Goal: Obtain resource: Obtain resource

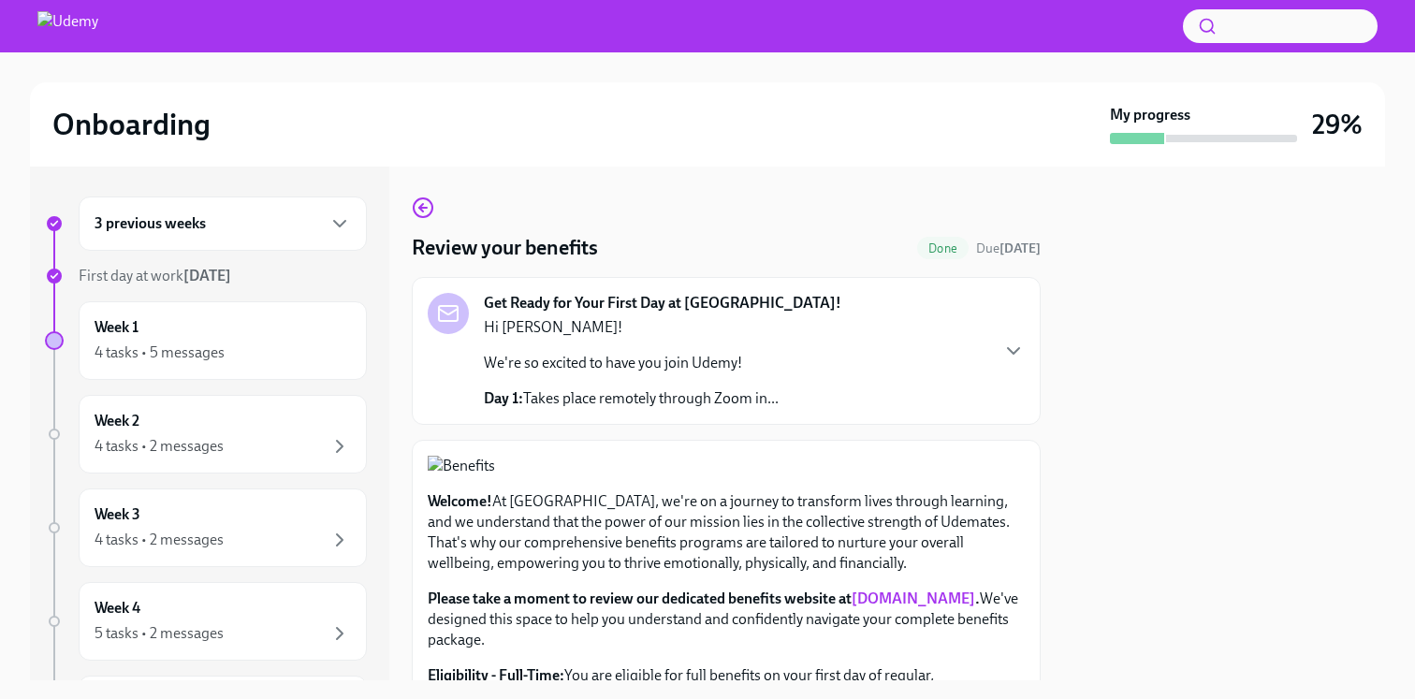
scroll to position [694, 0]
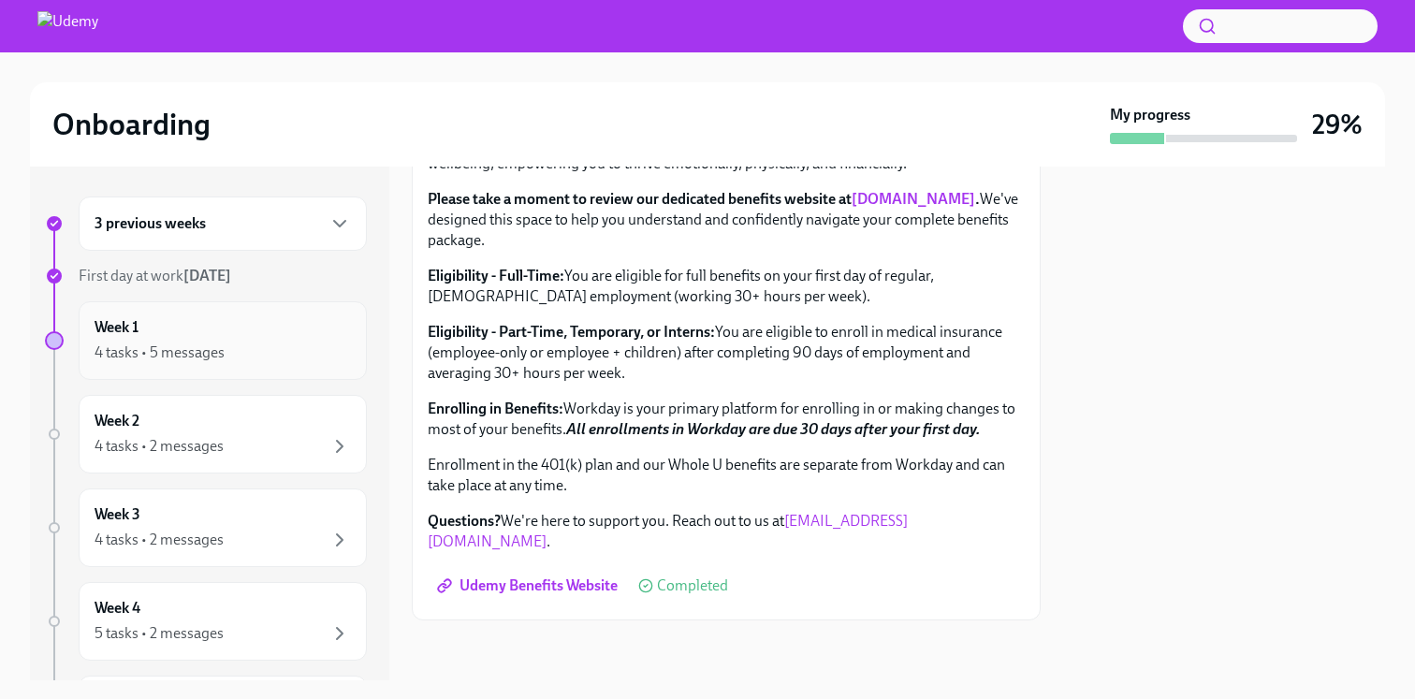
click at [302, 330] on div "Week 1 4 tasks • 5 messages" at bounding box center [223, 340] width 256 height 47
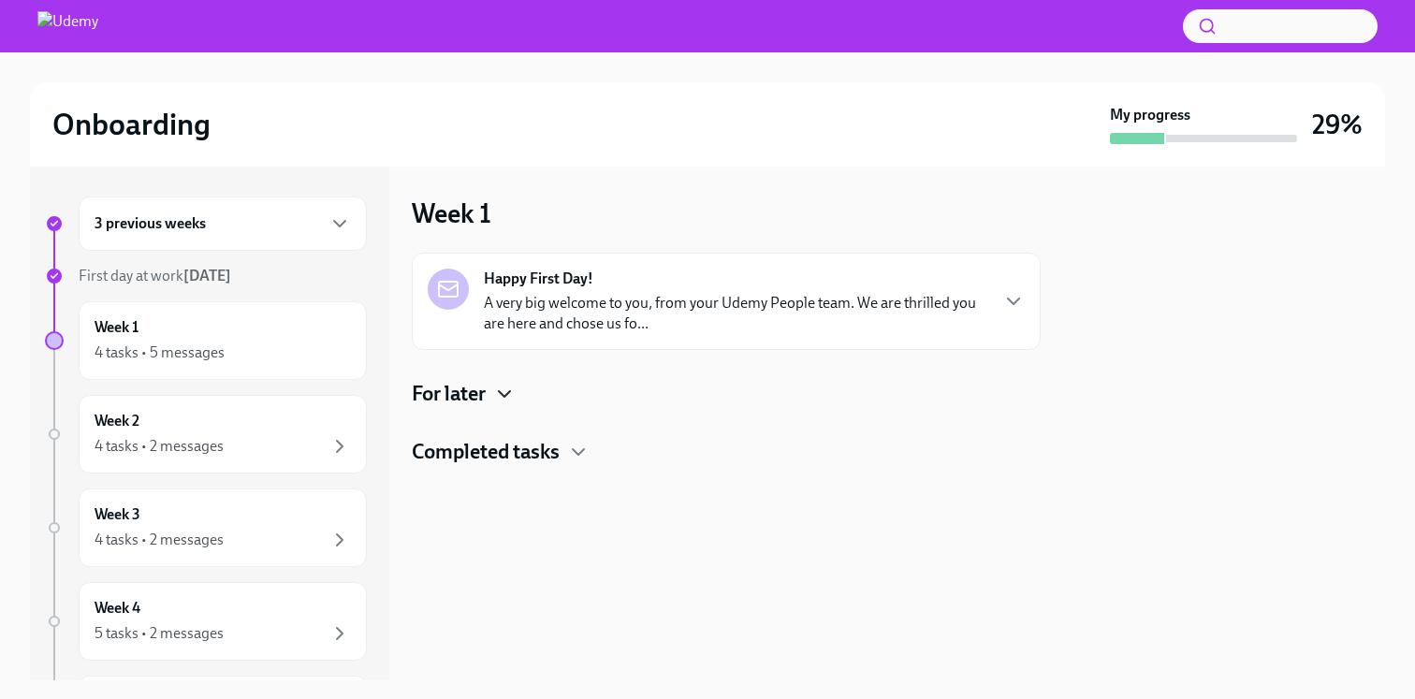
click at [503, 386] on icon "button" at bounding box center [504, 394] width 22 height 22
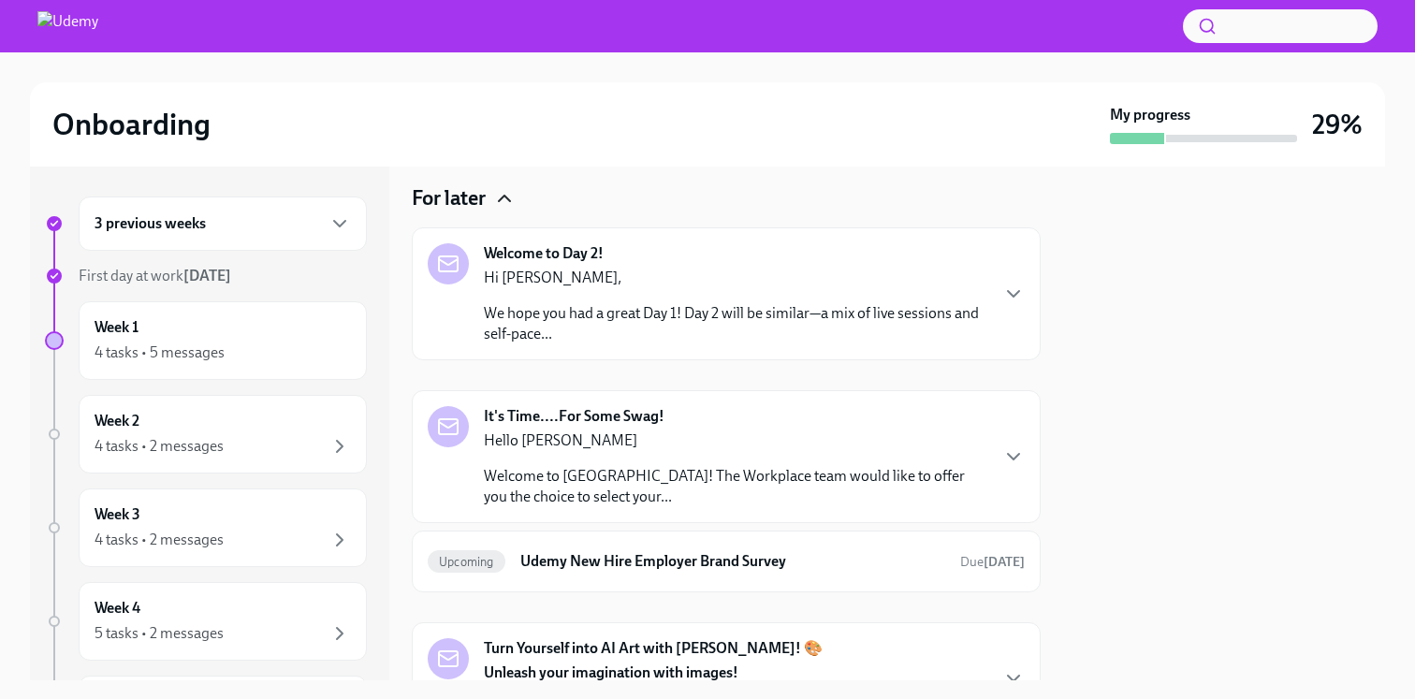
scroll to position [219, 0]
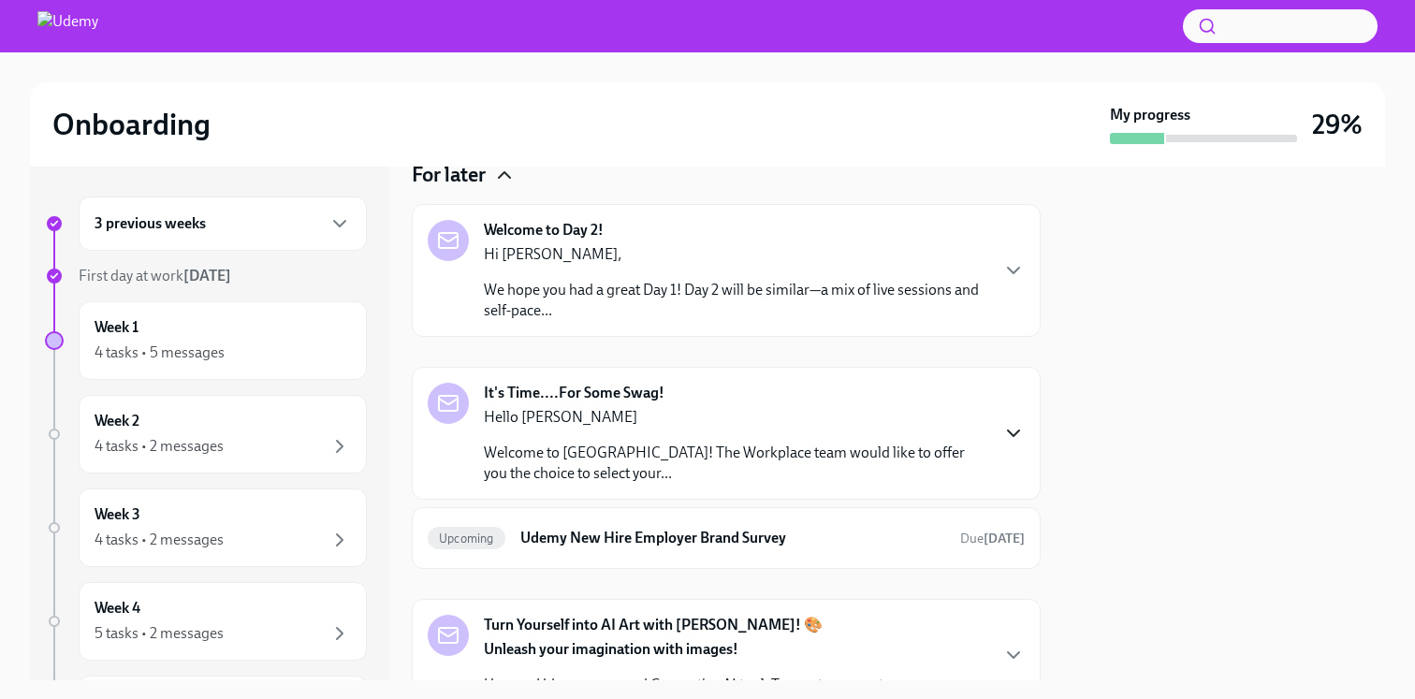
click at [1014, 432] on icon "button" at bounding box center [1013, 433] width 22 height 22
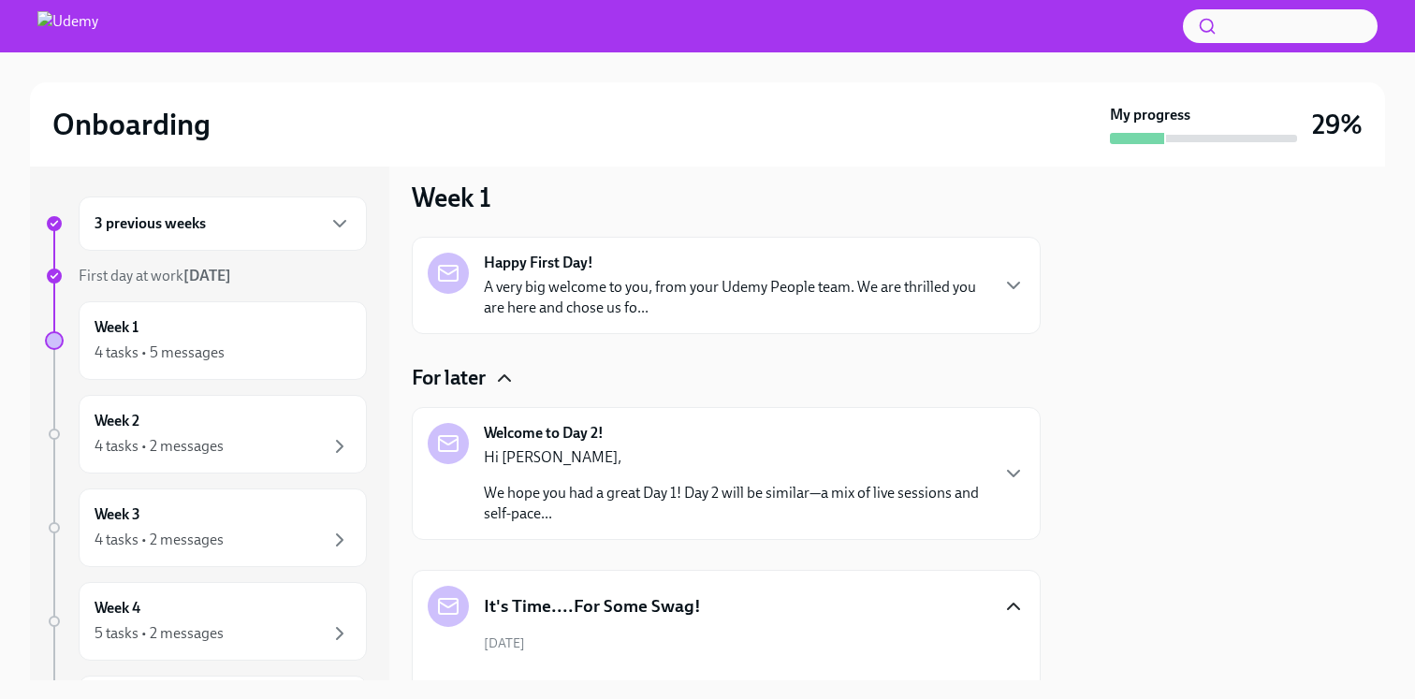
scroll to position [0, 0]
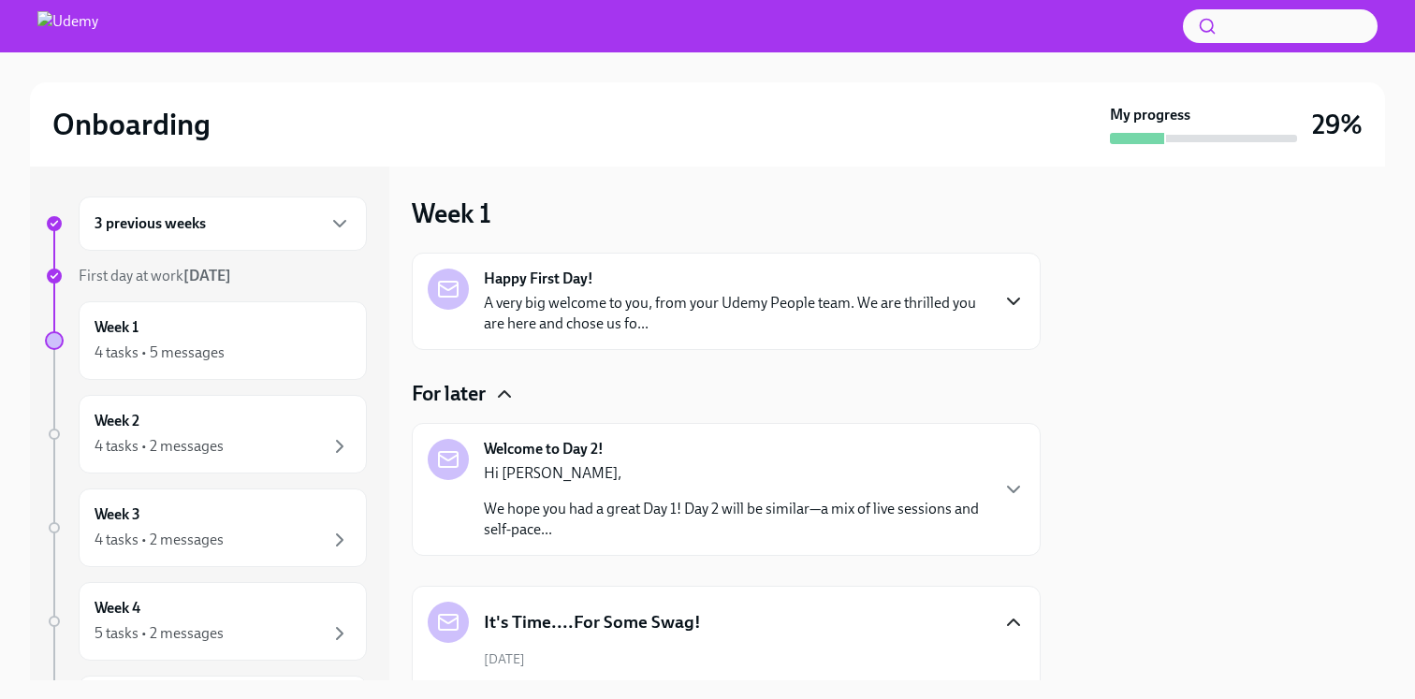
click at [1012, 297] on icon "button" at bounding box center [1013, 301] width 22 height 22
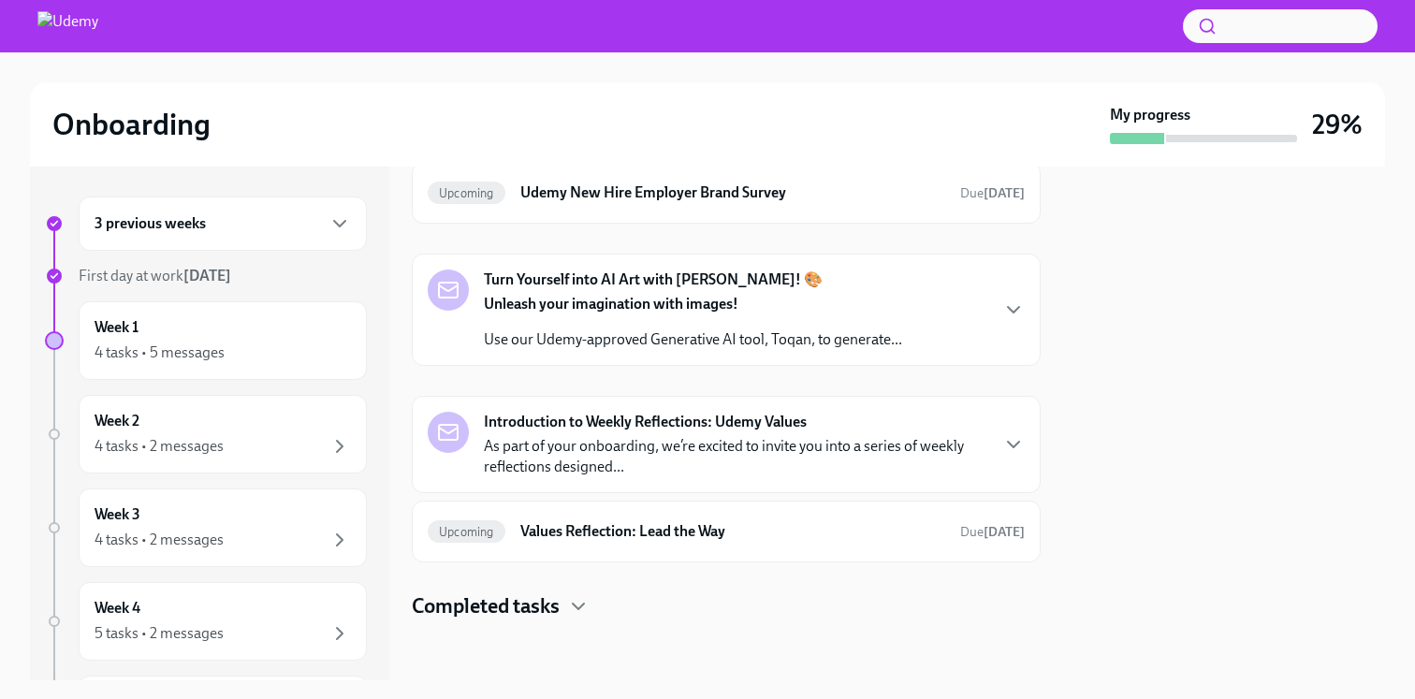
scroll to position [1703, 0]
copy p "R8MOGS5Y1C"
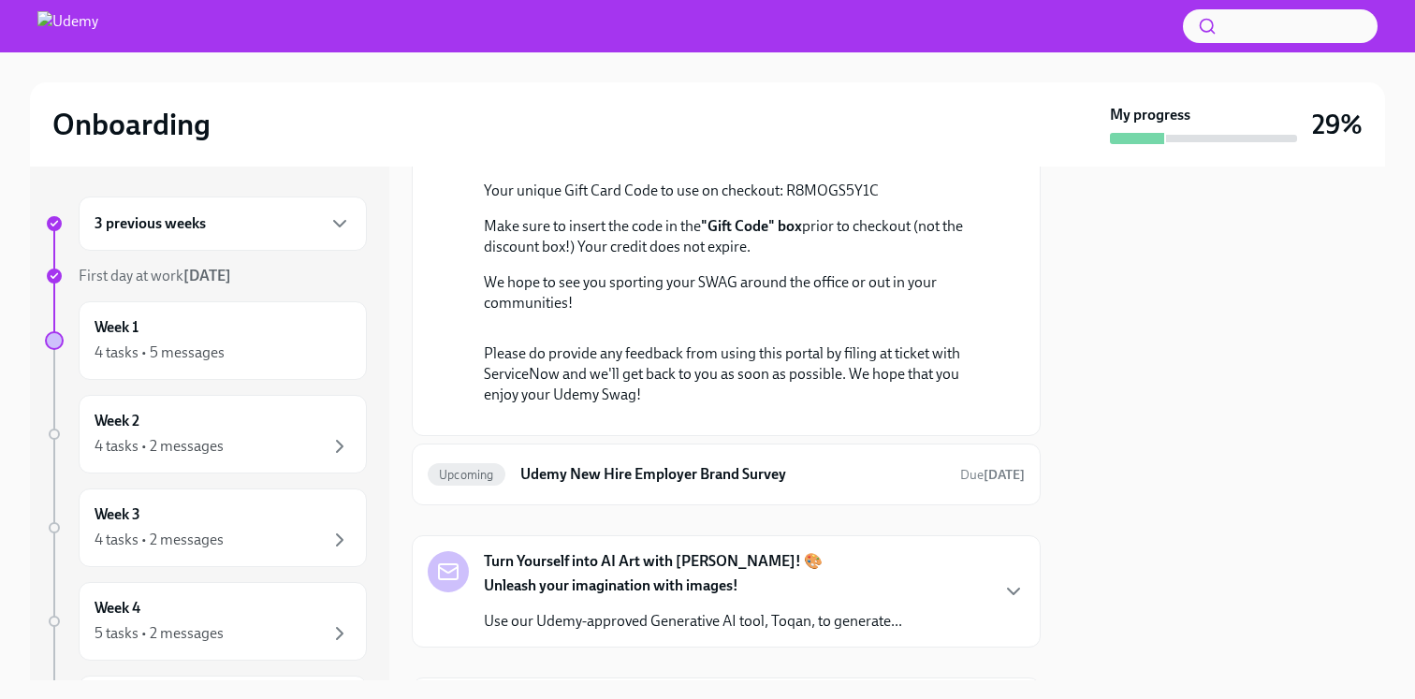
scroll to position [1448, 0]
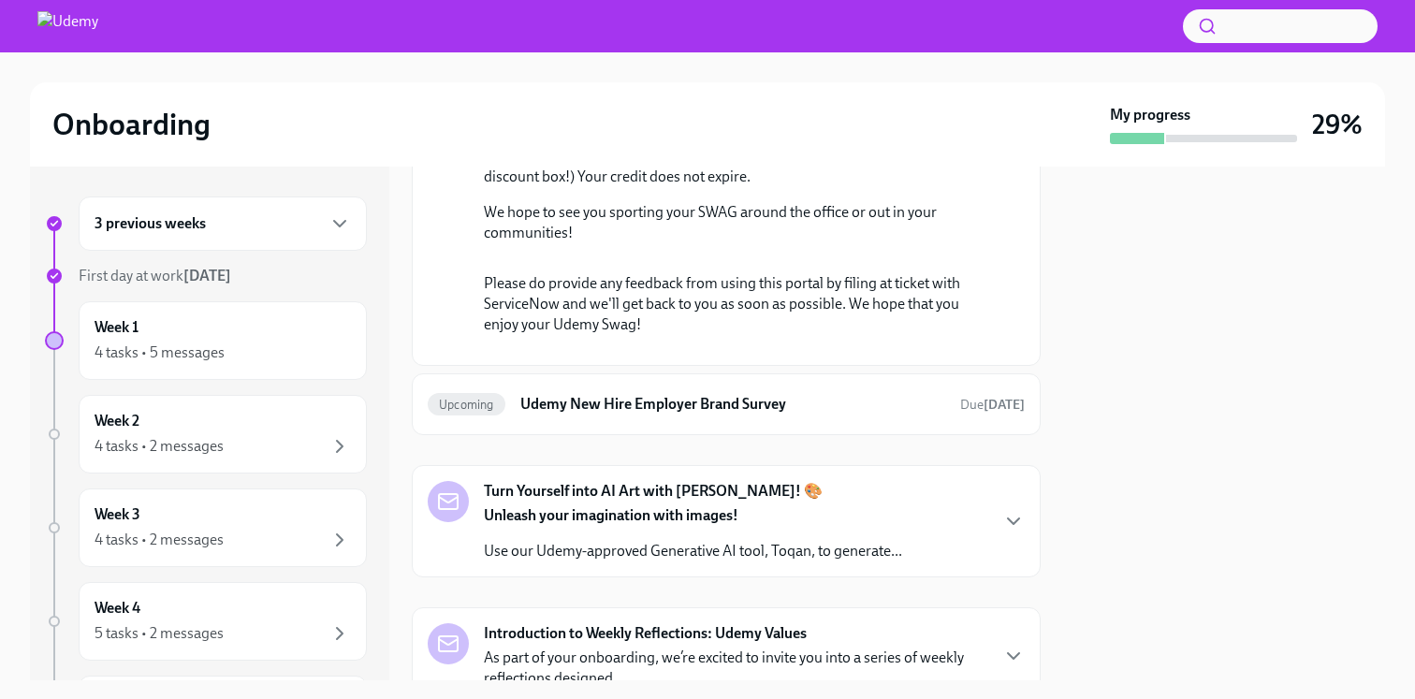
click at [822, 73] on link "the swag portal." at bounding box center [733, 54] width 498 height 38
